Goal: Navigation & Orientation: Find specific page/section

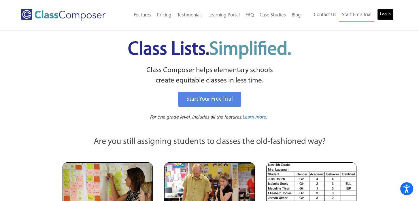
click at [387, 14] on link "Log In" at bounding box center [385, 15] width 16 height 12
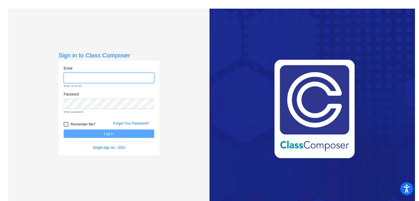
type input "[EMAIL_ADDRESS][DOMAIN_NAME]"
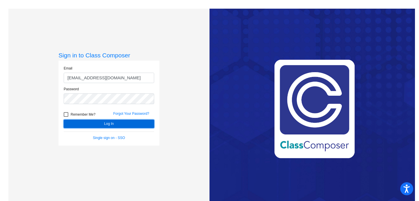
click at [137, 121] on button "Log In" at bounding box center [109, 124] width 91 height 8
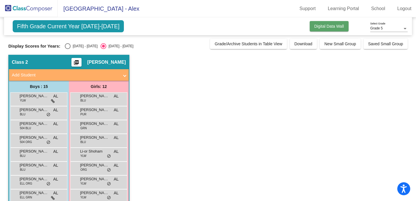
click at [327, 26] on span "Digital Data Wall" at bounding box center [330, 26] width 30 height 5
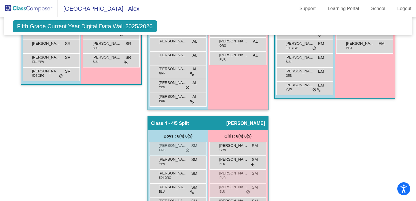
scroll to position [309, 0]
